Goal: Task Accomplishment & Management: Manage account settings

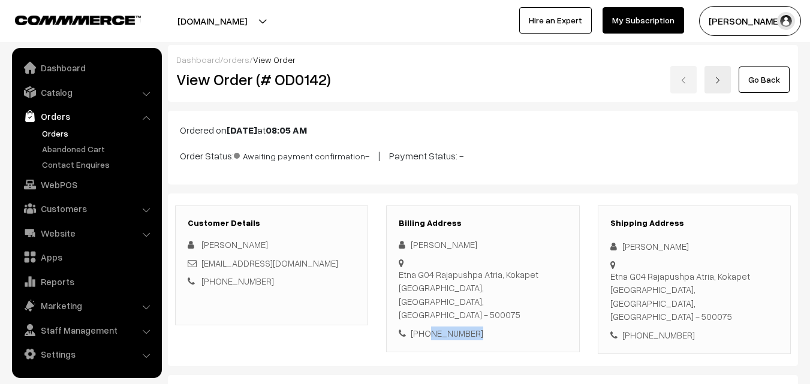
click at [55, 131] on link "Orders" at bounding box center [98, 133] width 119 height 13
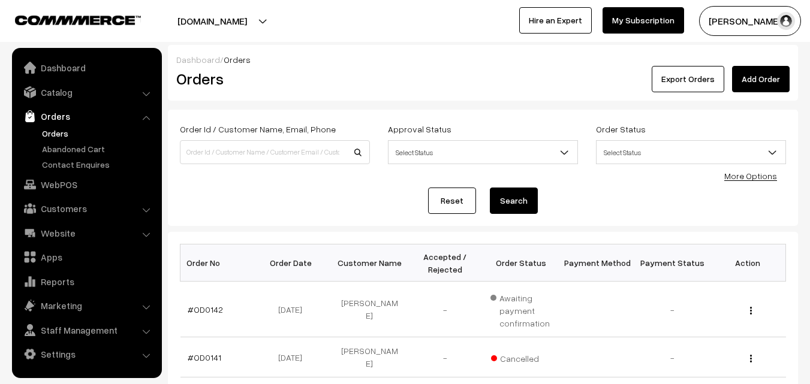
click at [59, 148] on link "Abandoned Cart" at bounding box center [98, 149] width 119 height 13
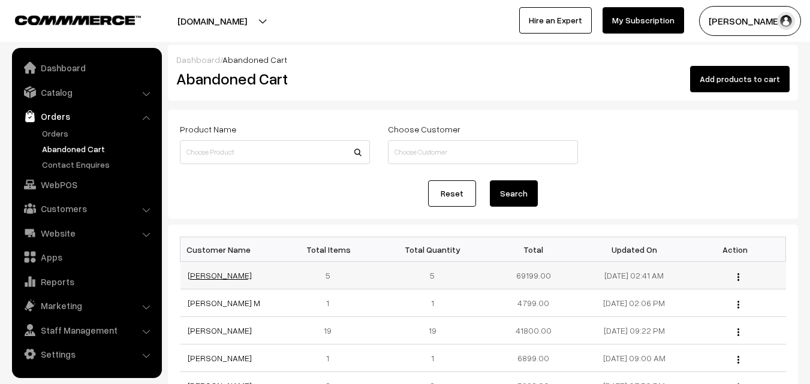
click at [218, 276] on link "[PERSON_NAME]" at bounding box center [220, 275] width 64 height 10
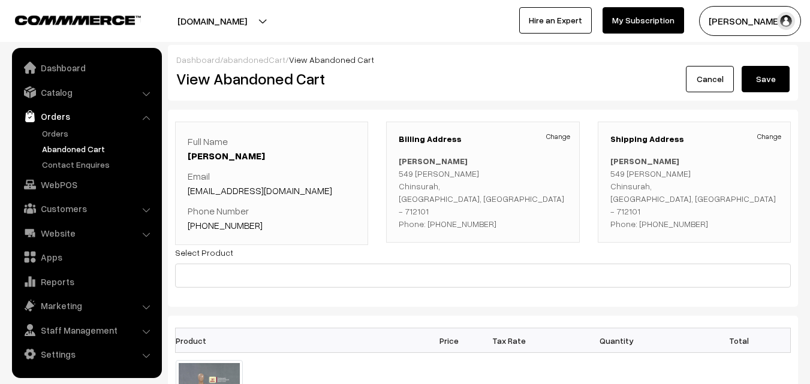
drag, startPoint x: 498, startPoint y: 216, endPoint x: 438, endPoint y: 211, distance: 60.2
click at [438, 211] on p "Sharmistha Chakraborty 549 Ramkrishna Pally Chinsurah, West Bengal, India - 712…" at bounding box center [483, 193] width 168 height 76
copy p "8240087179"
click at [50, 131] on link "Orders" at bounding box center [98, 133] width 119 height 13
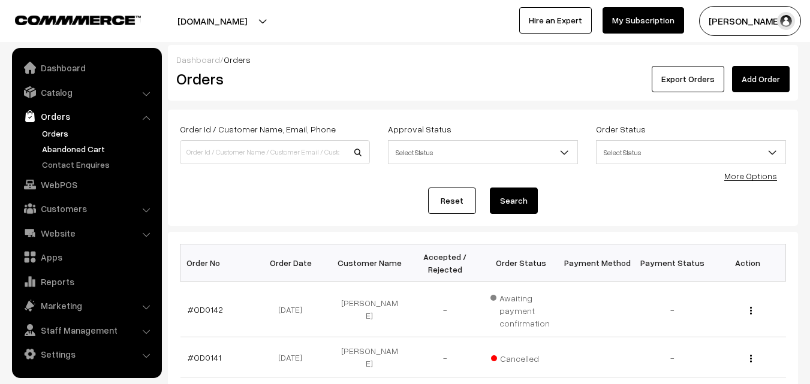
click at [61, 145] on link "Abandoned Cart" at bounding box center [98, 149] width 119 height 13
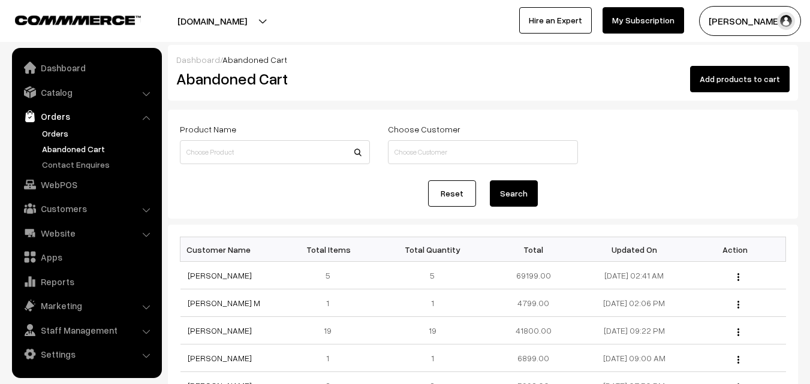
click at [63, 136] on link "Orders" at bounding box center [98, 133] width 119 height 13
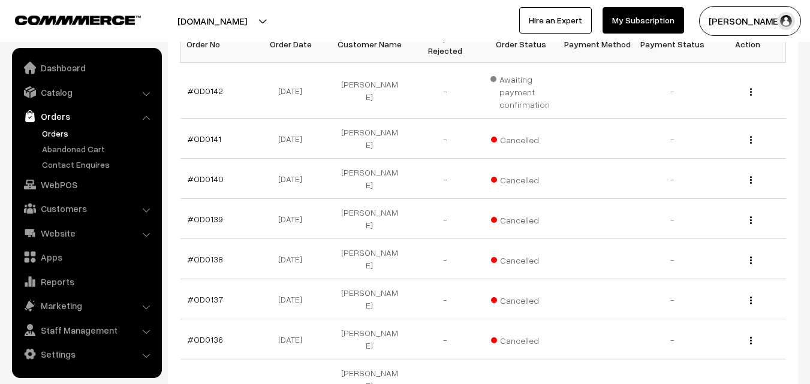
scroll to position [240, 0]
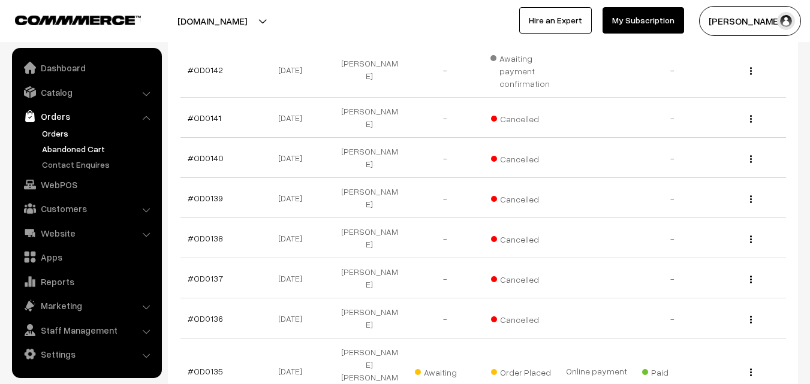
click at [79, 149] on link "Abandoned Cart" at bounding box center [98, 149] width 119 height 13
